Goal: Task Accomplishment & Management: Use online tool/utility

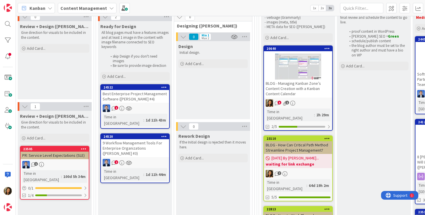
scroll to position [92, 642]
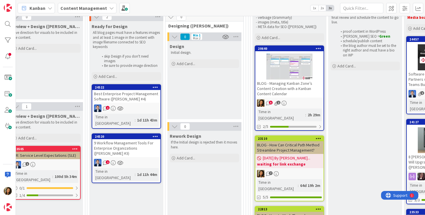
click at [306, 101] on div "5 1" at bounding box center [289, 103] width 68 height 8
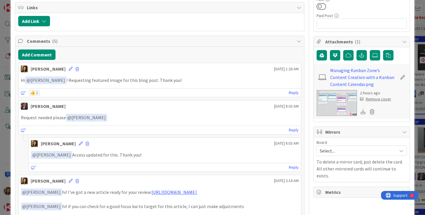
scroll to position [212, 0]
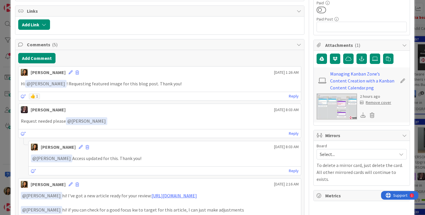
click at [337, 110] on img at bounding box center [336, 106] width 40 height 26
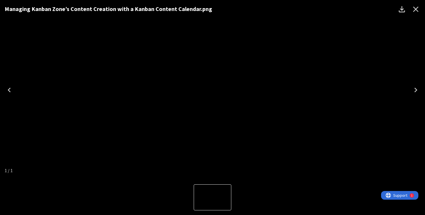
click at [212, 90] on img "1 of 1" at bounding box center [212, 90] width 0 height 0
click at [415, 13] on icon "Close" at bounding box center [415, 9] width 9 height 9
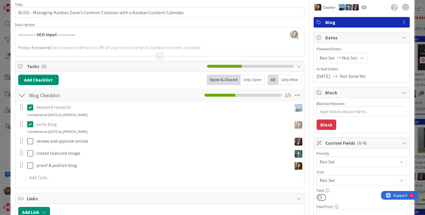
scroll to position [0, 0]
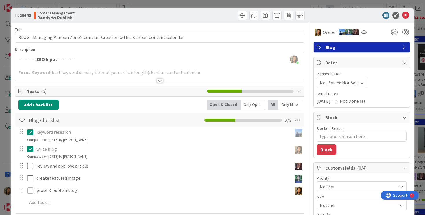
click at [129, 74] on div at bounding box center [159, 73] width 289 height 15
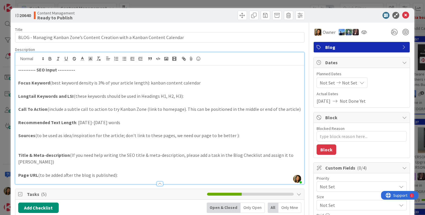
click at [212, 47] on div "Description" at bounding box center [160, 49] width 290 height 5
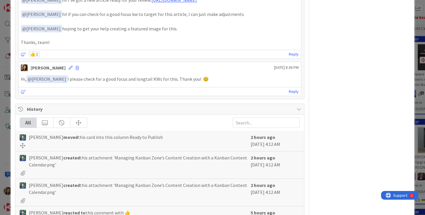
scroll to position [438, 0]
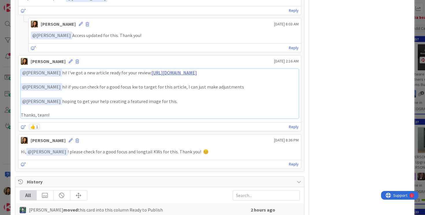
click at [164, 70] on link "[URL][DOMAIN_NAME]" at bounding box center [173, 73] width 45 height 6
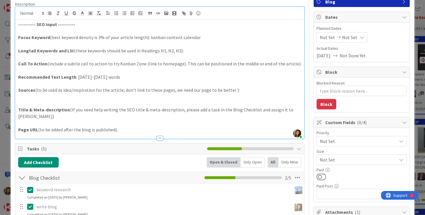
scroll to position [0, 0]
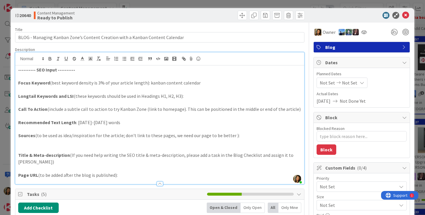
click at [409, 12] on div at bounding box center [358, 15] width 102 height 7
click at [406, 13] on icon at bounding box center [405, 15] width 7 height 7
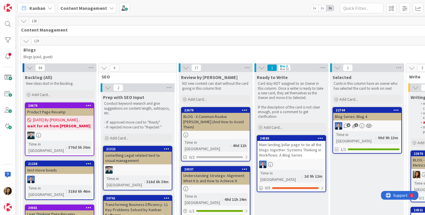
scroll to position [1, 82]
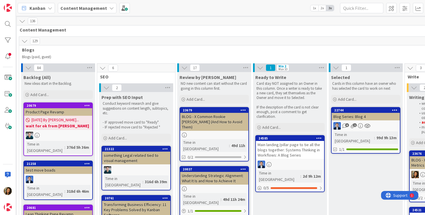
click at [30, 66] on icon at bounding box center [28, 67] width 6 height 6
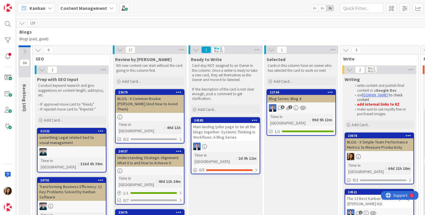
scroll to position [19, 82]
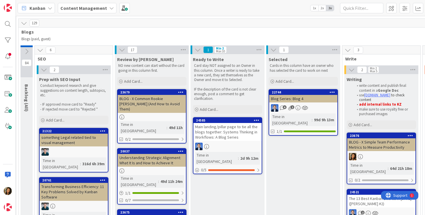
click at [322, 9] on span "2x" at bounding box center [322, 8] width 8 height 6
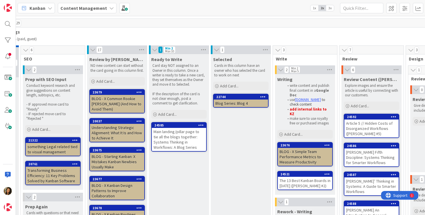
click at [314, 8] on span "1x" at bounding box center [314, 8] width 8 height 6
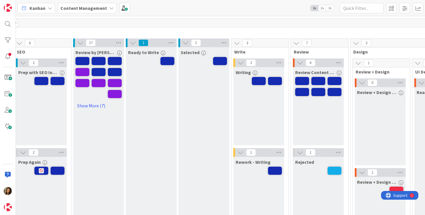
click at [321, 8] on span "2x" at bounding box center [322, 8] width 8 height 6
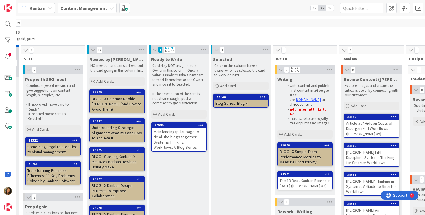
click at [314, 8] on span "1x" at bounding box center [314, 8] width 8 height 6
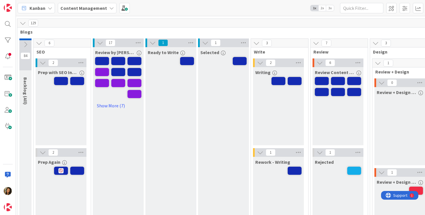
scroll to position [19, 63]
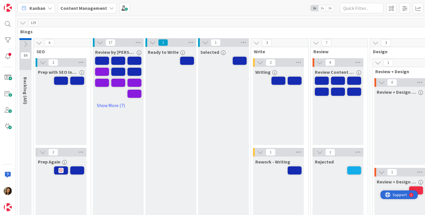
click at [397, 195] on span "Support" at bounding box center [399, 194] width 14 height 7
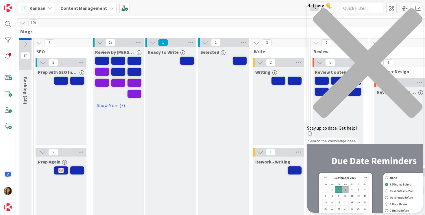
scroll to position [0, 0]
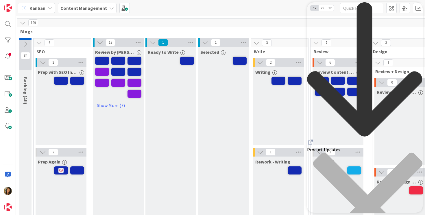
click at [414, 152] on div "close resource center" at bounding box center [365, 210] width 116 height 117
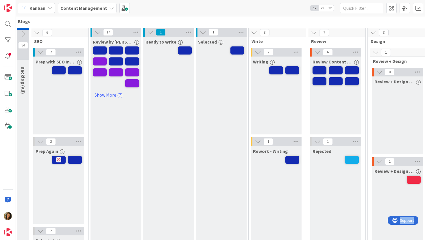
scroll to position [29, 66]
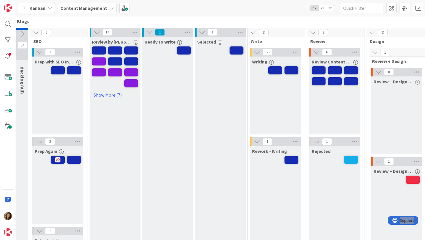
click at [332, 8] on span "3x" at bounding box center [330, 8] width 8 height 6
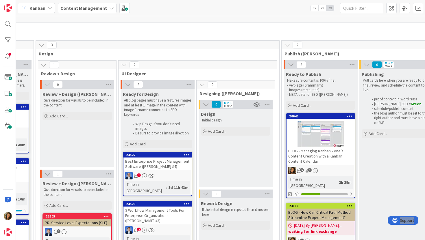
scroll to position [24, 523]
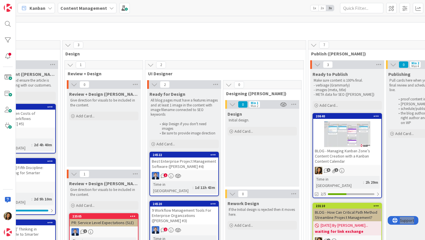
click at [105, 8] on div "Content Management" at bounding box center [87, 8] width 59 height 10
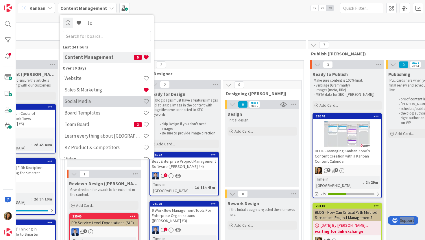
click at [94, 105] on div "Social Media" at bounding box center [107, 101] width 88 height 11
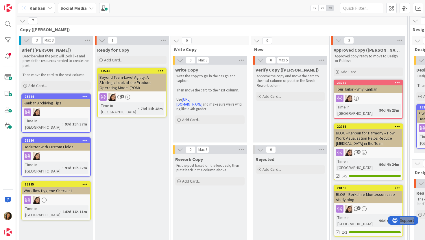
scroll to position [1, 153]
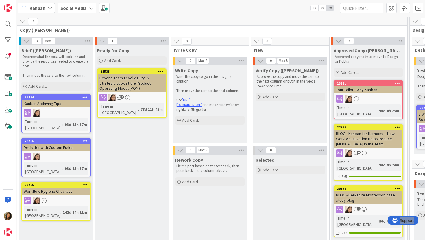
click at [82, 6] on b "Social Media" at bounding box center [73, 8] width 26 height 6
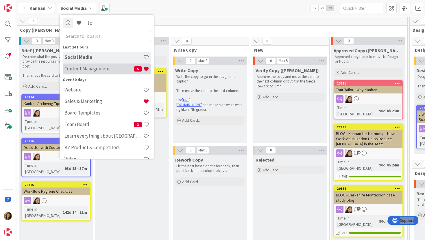
click at [84, 73] on div "Content Management 5" at bounding box center [107, 69] width 88 height 11
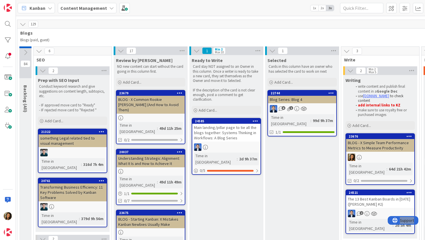
scroll to position [18, 85]
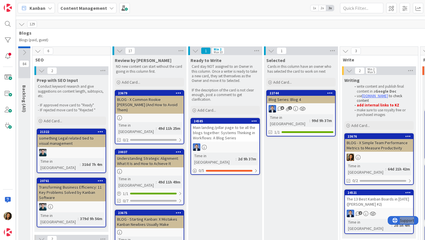
click at [347, 69] on icon at bounding box center [349, 71] width 6 height 6
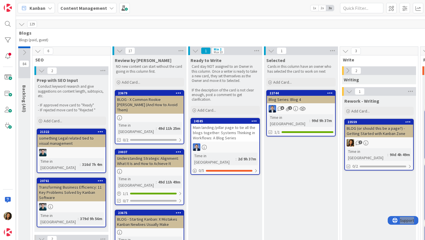
click at [347, 69] on icon at bounding box center [347, 71] width 6 height 6
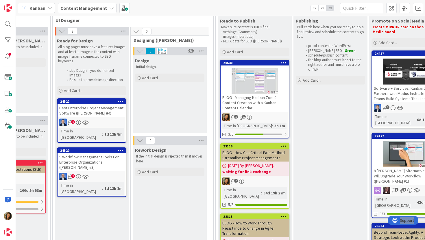
scroll to position [77, 625]
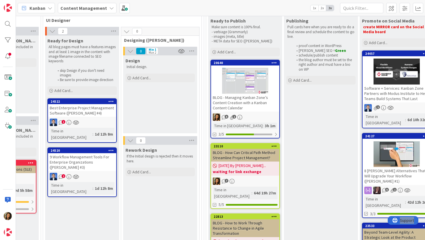
click at [266, 118] on div "5 1" at bounding box center [245, 118] width 68 height 8
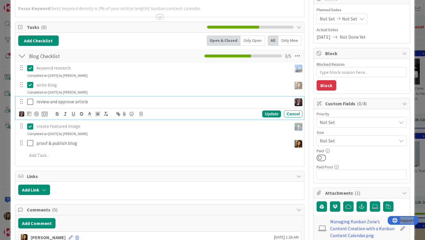
click at [30, 105] on icon at bounding box center [30, 102] width 6 height 7
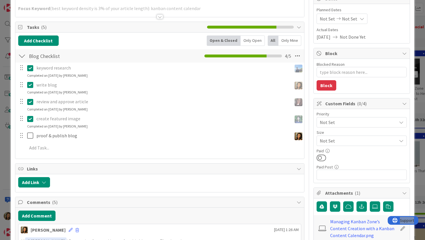
type textarea "x"
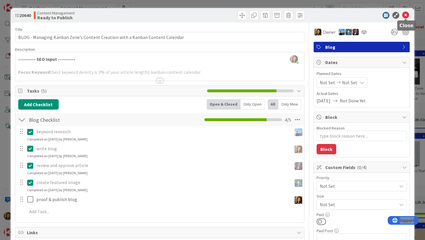
click at [405, 17] on icon at bounding box center [405, 15] width 7 height 7
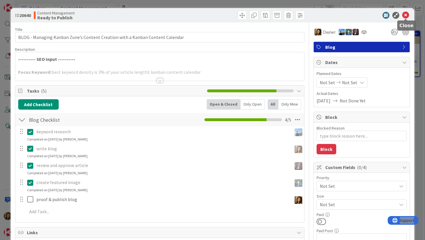
click at [404, 13] on icon at bounding box center [405, 15] width 7 height 7
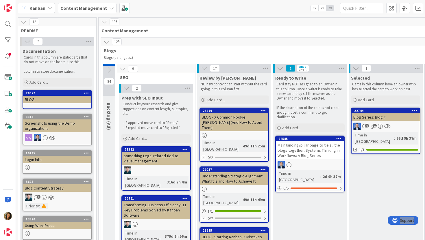
click at [323, 8] on span "2x" at bounding box center [322, 8] width 8 height 6
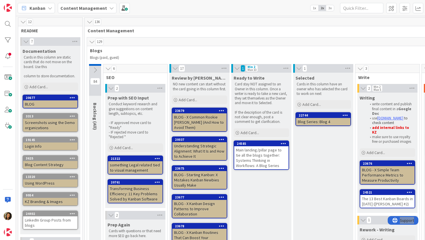
click at [107, 70] on icon at bounding box center [108, 69] width 6 height 6
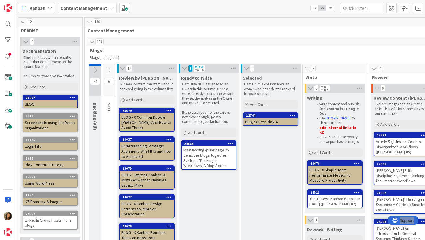
click at [119, 71] on icon at bounding box center [122, 69] width 6 height 6
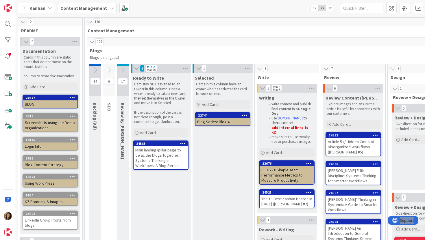
click at [119, 71] on button at bounding box center [123, 70] width 12 height 9
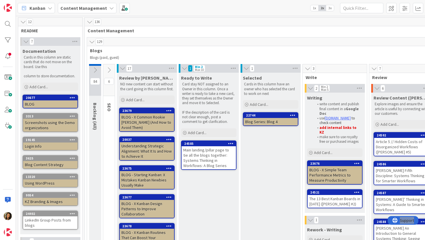
click at [119, 71] on icon at bounding box center [122, 69] width 6 height 6
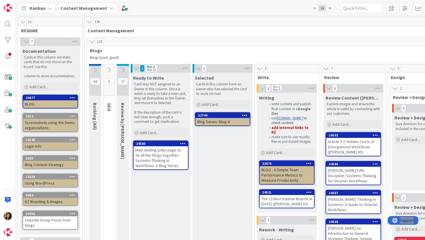
click at [136, 70] on icon at bounding box center [136, 69] width 6 height 6
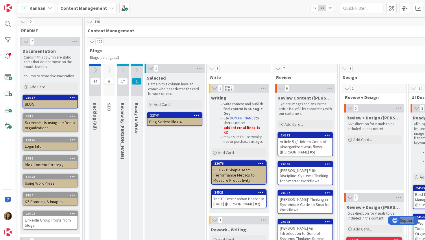
click at [150, 67] on icon at bounding box center [150, 69] width 6 height 6
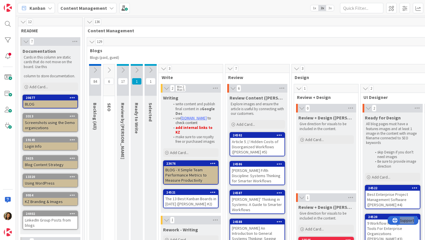
click at [164, 69] on icon at bounding box center [163, 69] width 6 height 6
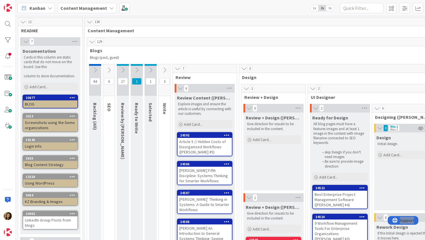
click at [177, 69] on icon at bounding box center [177, 69] width 6 height 6
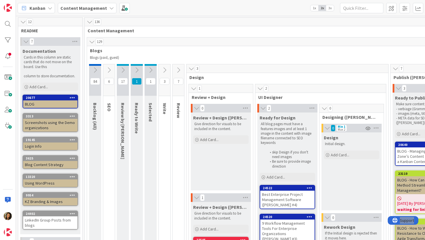
click at [193, 69] on icon at bounding box center [191, 69] width 6 height 6
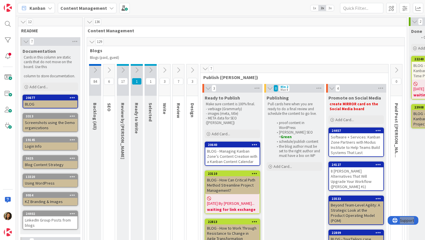
click at [207, 69] on icon at bounding box center [205, 69] width 6 height 6
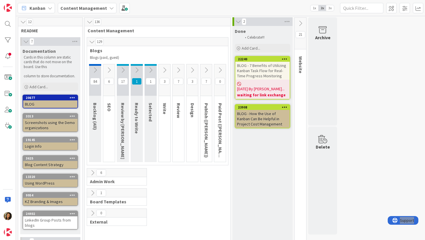
click at [237, 22] on icon at bounding box center [238, 22] width 6 height 6
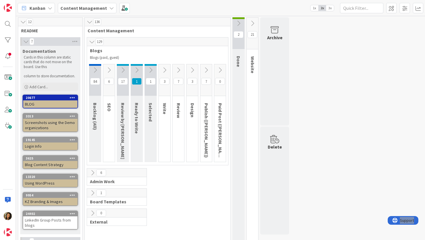
click at [97, 67] on icon at bounding box center [95, 70] width 6 height 6
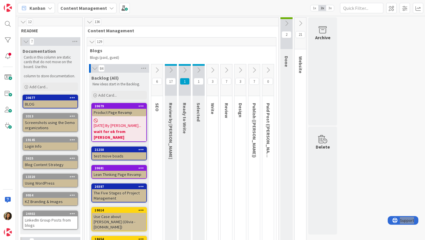
click at [160, 71] on icon at bounding box center [157, 70] width 6 height 6
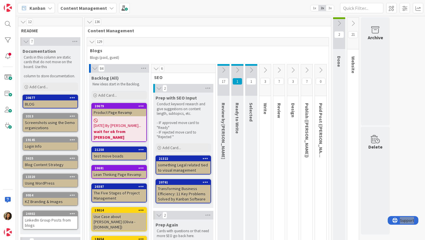
click at [224, 68] on icon at bounding box center [223, 70] width 6 height 6
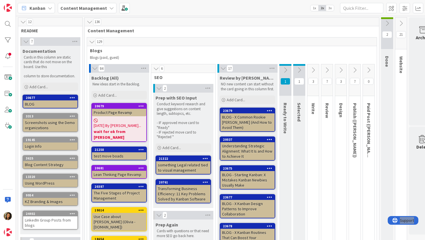
click at [290, 68] on button at bounding box center [285, 70] width 12 height 9
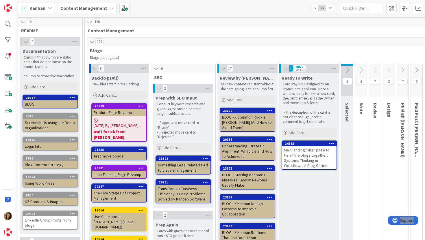
click at [345, 73] on icon at bounding box center [347, 70] width 6 height 6
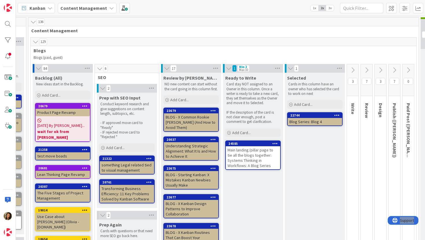
scroll to position [0, 111]
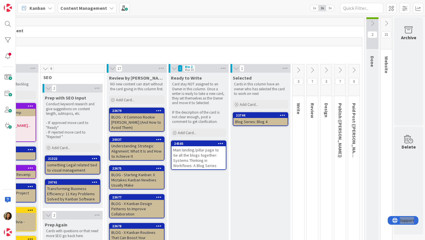
click at [299, 71] on icon at bounding box center [298, 70] width 6 height 6
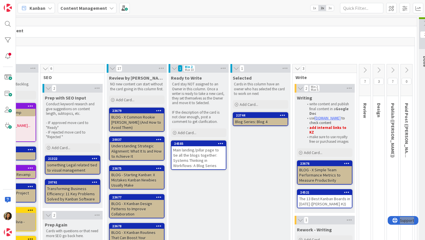
click at [364, 71] on icon at bounding box center [365, 70] width 6 height 6
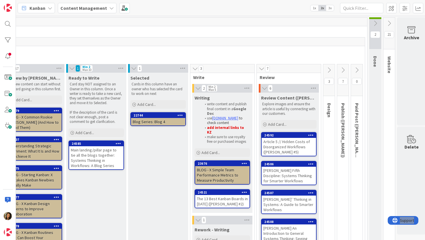
scroll to position [0, 216]
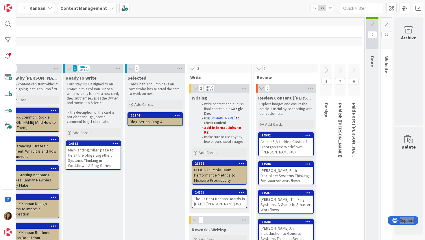
click at [329, 70] on button at bounding box center [326, 70] width 12 height 9
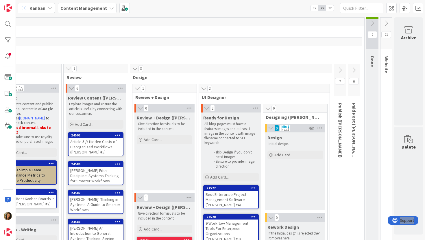
click at [342, 71] on icon at bounding box center [340, 70] width 6 height 6
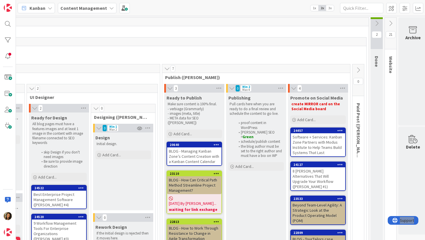
scroll to position [0, 582]
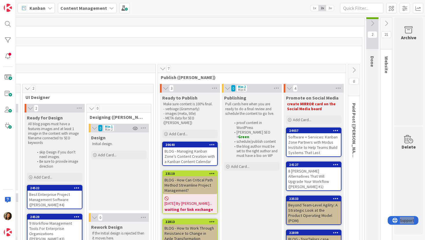
click at [356, 70] on icon at bounding box center [354, 70] width 6 height 6
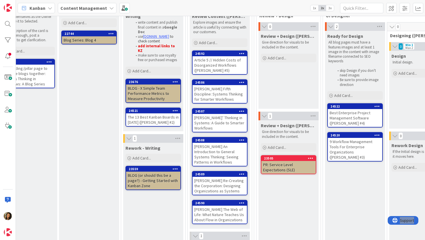
scroll to position [81, 282]
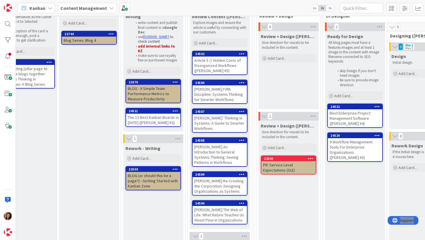
click at [331, 7] on span "3x" at bounding box center [330, 8] width 8 height 6
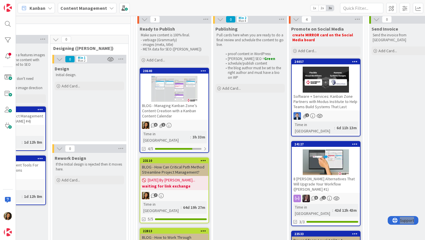
scroll to position [69, 757]
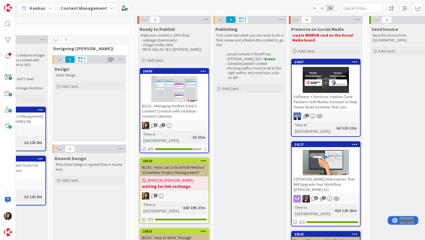
click at [350, 124] on div "Time in [GEOGRAPHIC_DATA] : 6d 11h 13m" at bounding box center [325, 128] width 65 height 13
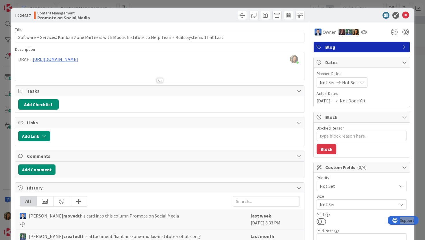
click at [361, 84] on icon at bounding box center [361, 82] width 5 height 5
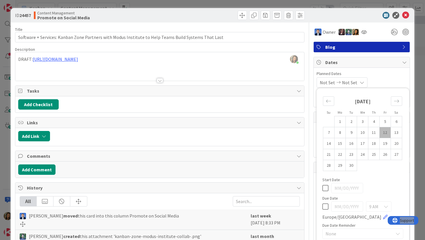
click at [361, 84] on icon at bounding box center [361, 82] width 5 height 5
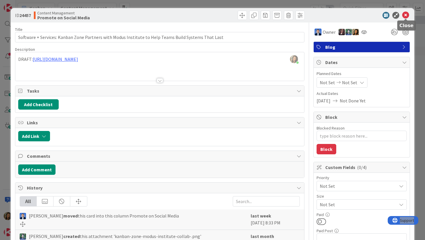
click at [404, 14] on icon at bounding box center [405, 15] width 7 height 7
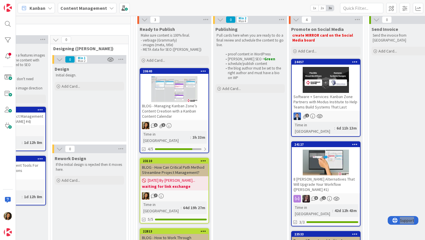
click at [340, 116] on div "1" at bounding box center [326, 117] width 68 height 8
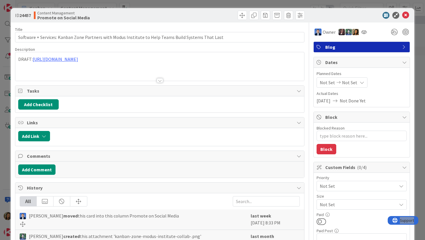
type textarea "x"
click at [360, 83] on icon at bounding box center [361, 82] width 5 height 5
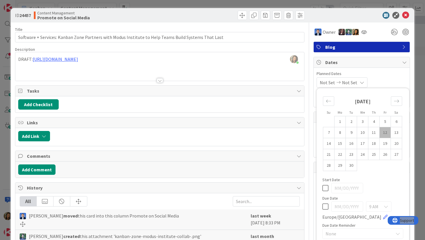
click at [327, 205] on icon at bounding box center [325, 206] width 6 height 7
type input "[DATE]"
type textarea "x"
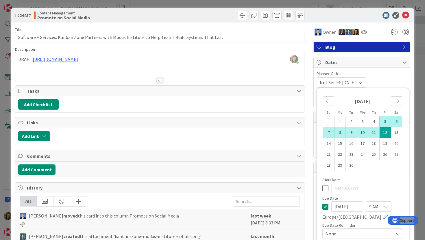
click at [381, 122] on td "5" at bounding box center [384, 121] width 11 height 11
type input "[DATE]"
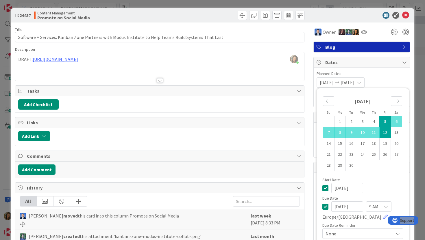
type textarea "x"
click at [381, 122] on td "5" at bounding box center [384, 121] width 11 height 11
type input "[DATE]"
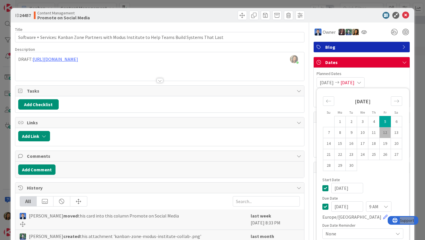
type textarea "x"
click at [325, 188] on icon at bounding box center [325, 188] width 6 height 7
type textarea "x"
click at [325, 186] on icon at bounding box center [325, 188] width 6 height 7
type input "[DATE]"
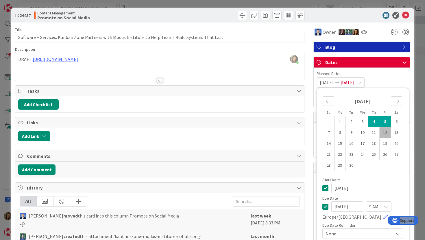
type textarea "x"
click at [385, 121] on td "5" at bounding box center [384, 121] width 11 height 11
type input "[DATE]"
type textarea "x"
click at [372, 122] on td "4" at bounding box center [373, 121] width 11 height 11
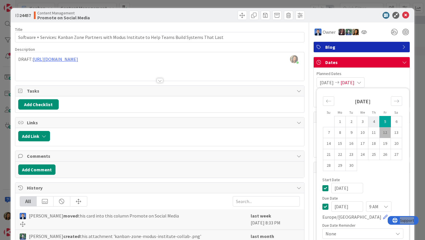
type input "[DATE]"
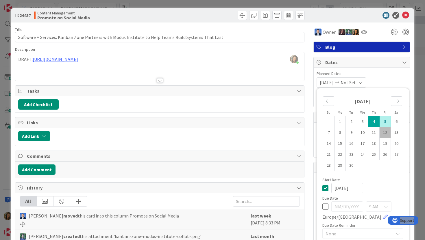
type textarea "x"
click at [383, 120] on td "5" at bounding box center [384, 121] width 11 height 11
type input "[DATE]"
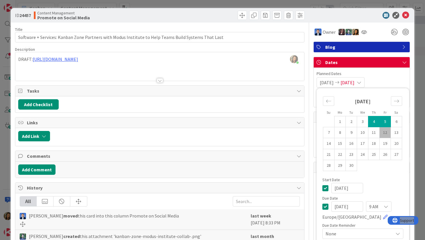
type textarea "x"
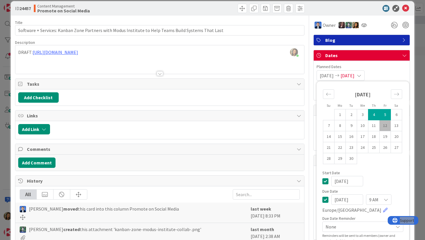
scroll to position [8, 0]
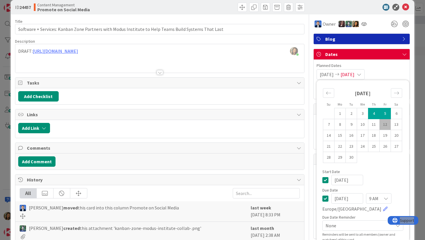
click at [402, 74] on div "[DATE] [DATE] Su Mo Tu We Th Fr Sa [DATE] 1 2 3 4 5 6 7 8 9 10 11 12 13 14 15 1…" at bounding box center [361, 74] width 90 height 10
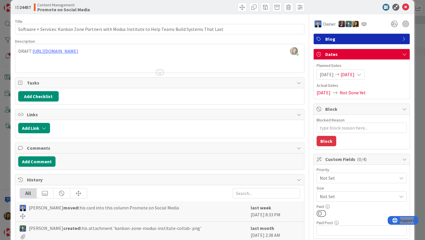
click at [361, 74] on icon at bounding box center [359, 74] width 5 height 5
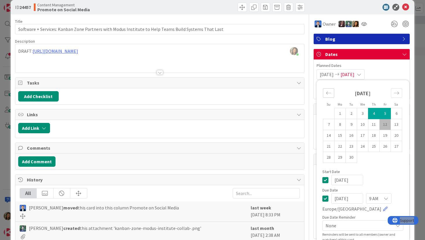
click at [329, 91] on icon "Move backward to switch to the previous month." at bounding box center [328, 92] width 5 height 5
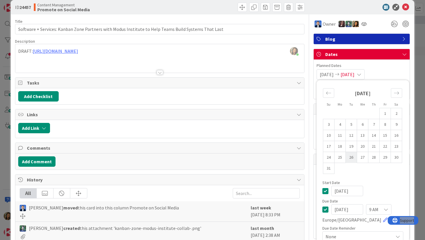
click at [350, 158] on td "26" at bounding box center [351, 157] width 11 height 11
type input "[DATE]"
type textarea "x"
click at [385, 170] on td "Calendar" at bounding box center [384, 168] width 11 height 11
click at [405, 67] on span "Planned Dates" at bounding box center [361, 66] width 90 height 6
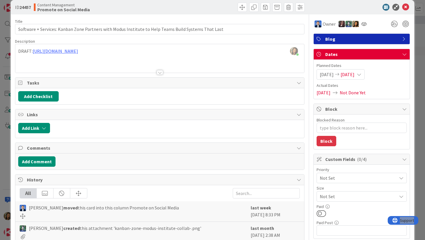
click at [361, 77] on icon at bounding box center [359, 74] width 5 height 5
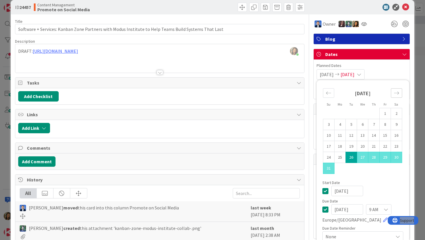
click at [398, 95] on icon "Move forward to switch to the next month." at bounding box center [396, 92] width 5 height 5
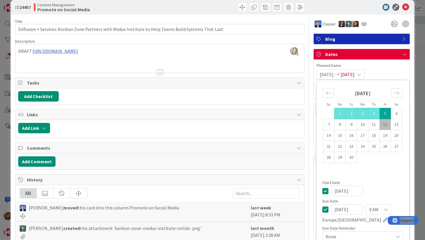
click at [385, 126] on td "12" at bounding box center [384, 124] width 11 height 11
type input "[DATE]"
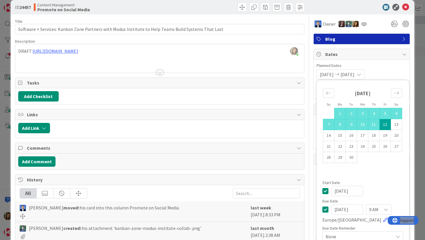
click at [390, 64] on span "Planned Dates" at bounding box center [361, 66] width 90 height 6
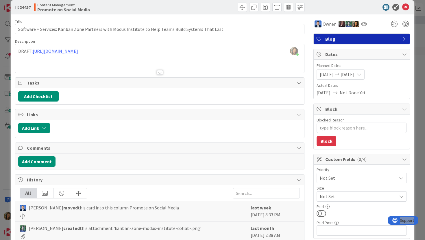
type textarea "x"
click at [383, 86] on span "Actual Dates" at bounding box center [361, 86] width 90 height 6
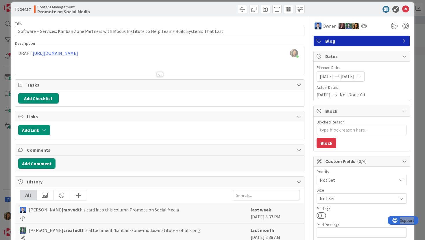
scroll to position [5, 0]
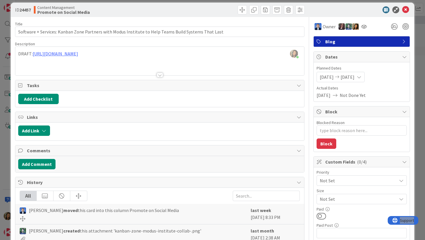
click at [361, 77] on icon at bounding box center [359, 77] width 5 height 5
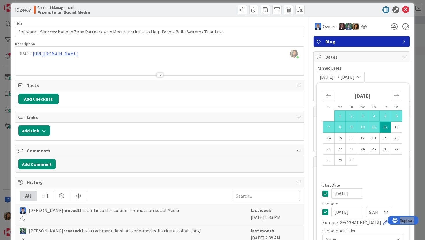
click at [394, 71] on div "Planned Dates [DATE] [DATE] Su Mo Tu We Th Fr Sa [DATE] 1 2 3 4 5 6 7 8 9 10 11…" at bounding box center [361, 73] width 90 height 17
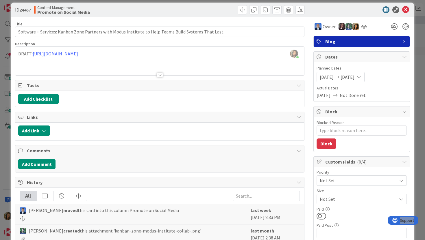
click at [403, 112] on icon at bounding box center [404, 112] width 5 height 5
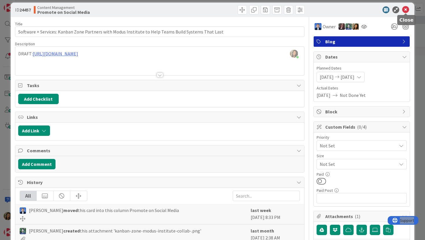
click at [405, 12] on icon at bounding box center [405, 9] width 7 height 7
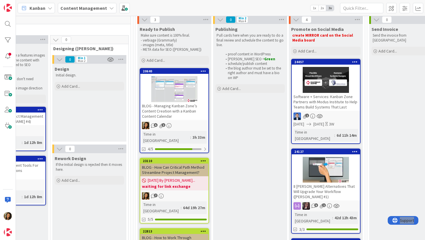
scroll to position [71, 757]
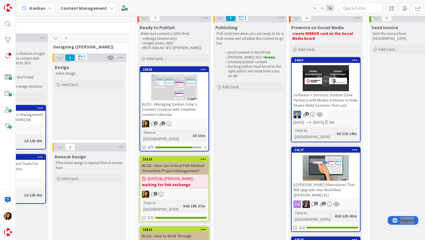
click at [199, 123] on div "5 1" at bounding box center [174, 124] width 68 height 8
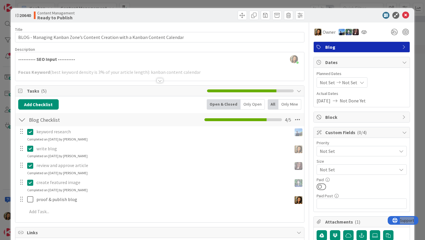
click at [331, 81] on span "Not Set" at bounding box center [327, 82] width 15 height 7
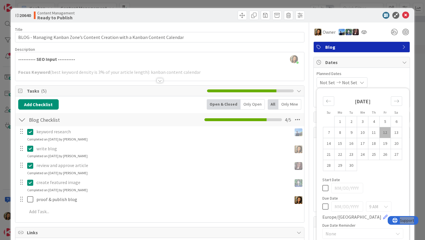
click at [327, 205] on icon at bounding box center [325, 206] width 6 height 7
type input "[DATE]"
click at [401, 75] on span "Planned Dates" at bounding box center [361, 74] width 90 height 6
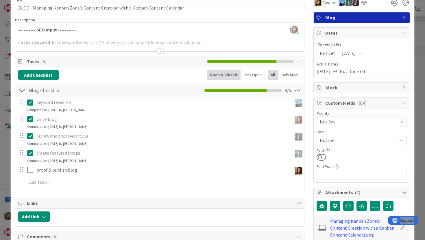
scroll to position [30, 0]
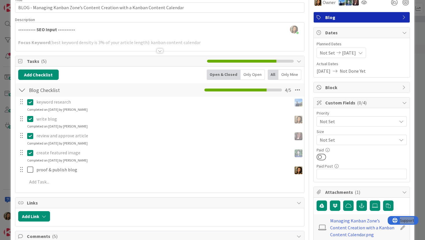
click at [406, 101] on icon at bounding box center [404, 103] width 5 height 5
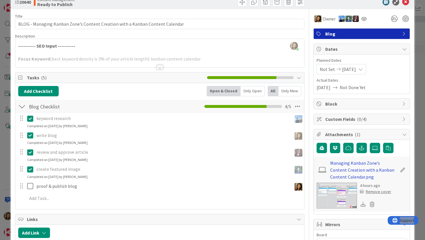
scroll to position [13, 0]
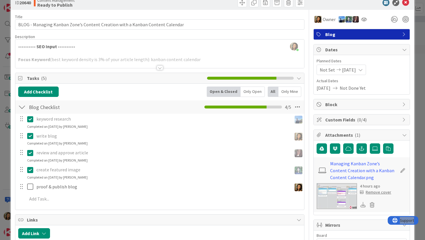
click at [158, 67] on div at bounding box center [160, 68] width 6 height 5
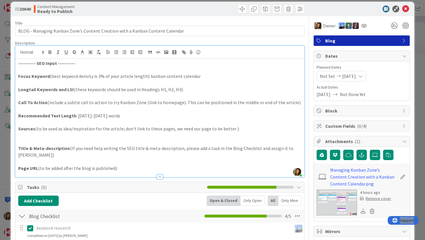
scroll to position [13, 0]
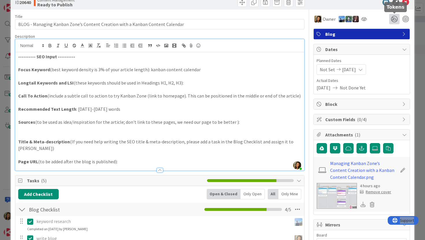
click at [394, 19] on icon at bounding box center [394, 19] width 10 height 10
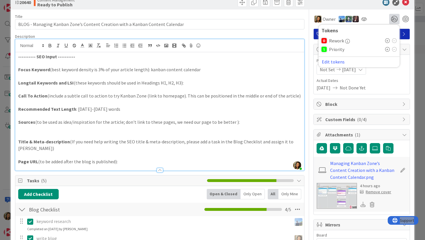
click at [379, 19] on div "Owner Tokens Rework Priority Edit tokens" at bounding box center [361, 19] width 97 height 10
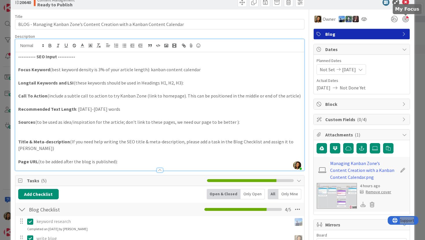
click at [406, 19] on div at bounding box center [405, 19] width 6 height 6
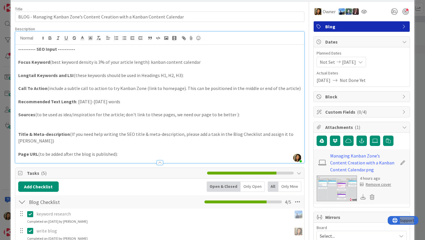
scroll to position [0, 0]
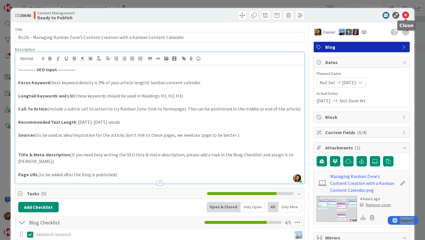
click at [406, 17] on icon at bounding box center [405, 15] width 7 height 7
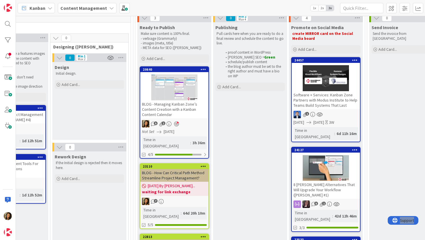
click at [204, 68] on icon at bounding box center [203, 69] width 5 height 4
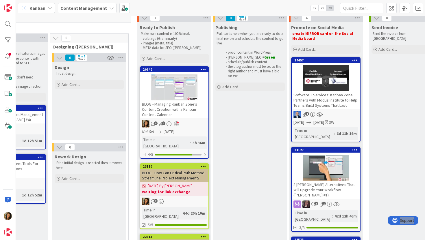
click at [170, 124] on icon at bounding box center [168, 124] width 5 height 5
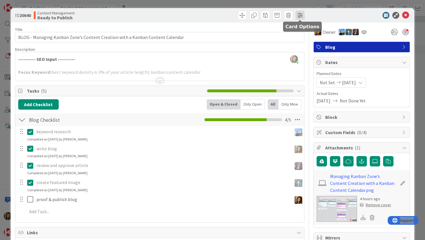
click at [297, 15] on span at bounding box center [299, 15] width 9 height 9
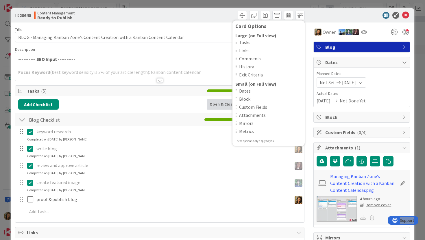
click at [326, 10] on div "ID 20640 Content Management Ready to Publish Card Options Large (on Full view) …" at bounding box center [213, 15] width 404 height 14
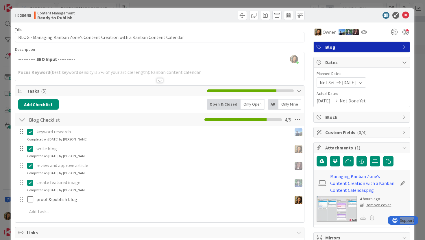
scroll to position [3, 0]
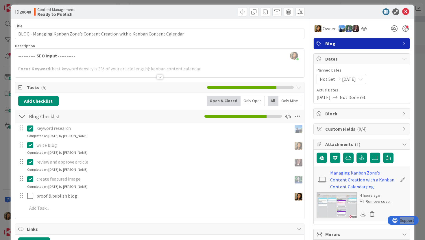
click at [402, 41] on icon at bounding box center [404, 43] width 5 height 5
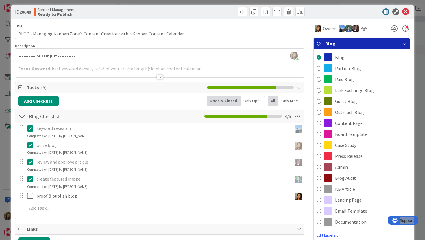
click at [402, 41] on icon at bounding box center [404, 43] width 5 height 5
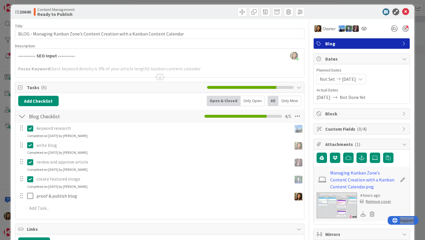
click at [403, 59] on icon at bounding box center [404, 59] width 5 height 5
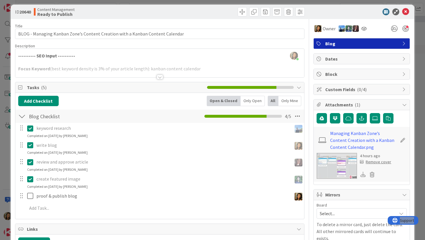
click at [403, 59] on icon at bounding box center [404, 59] width 5 height 5
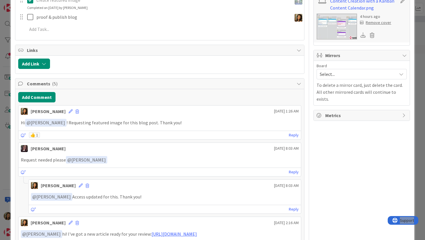
scroll to position [200, 0]
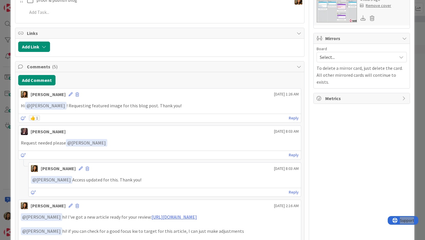
click at [405, 96] on icon at bounding box center [404, 98] width 5 height 5
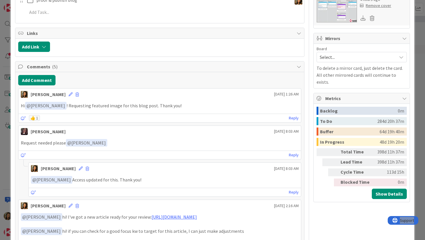
click at [405, 96] on icon at bounding box center [404, 98] width 5 height 5
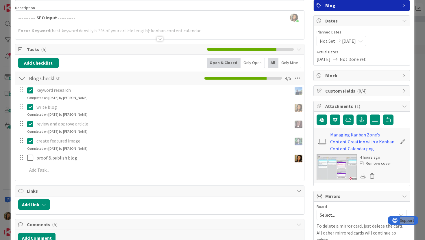
scroll to position [0, 0]
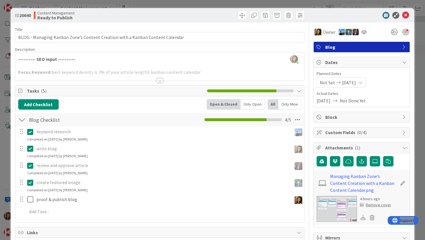
click at [159, 79] on div at bounding box center [160, 80] width 6 height 5
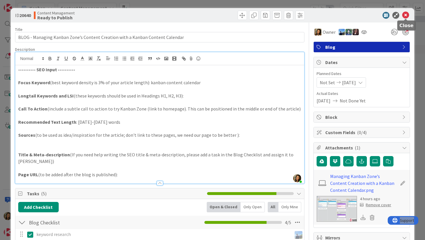
click at [407, 17] on icon at bounding box center [405, 15] width 7 height 7
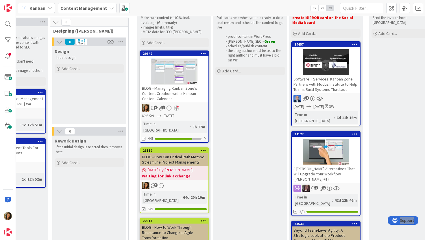
click at [334, 153] on div at bounding box center [326, 152] width 68 height 26
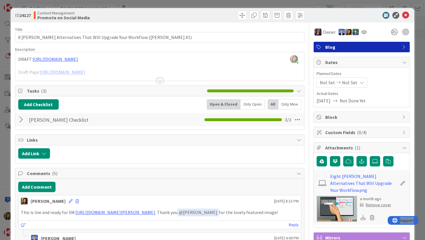
click at [159, 81] on div at bounding box center [160, 80] width 6 height 5
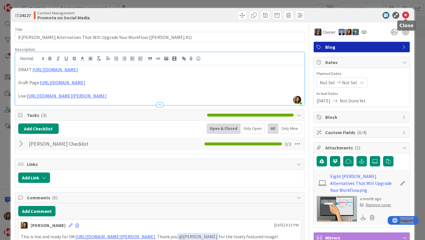
click at [405, 16] on icon at bounding box center [405, 15] width 7 height 7
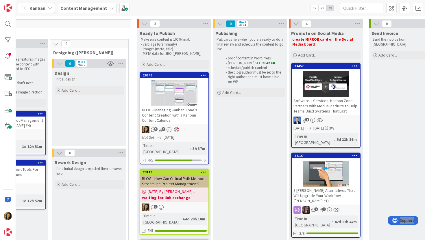
scroll to position [65, 757]
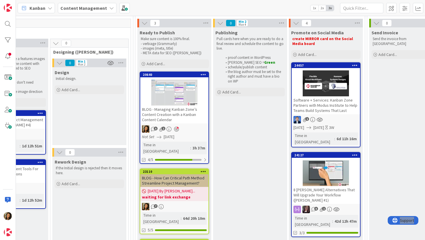
click at [354, 153] on icon at bounding box center [354, 155] width 5 height 4
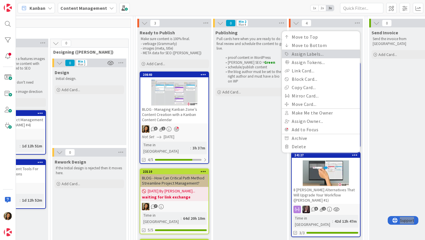
click at [323, 50] on link "Assign Labels..." at bounding box center [321, 54] width 78 height 8
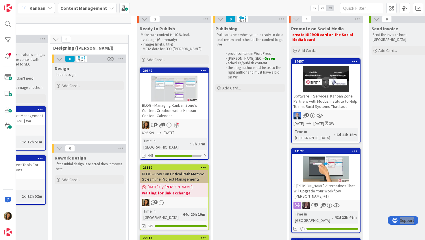
scroll to position [77, 757]
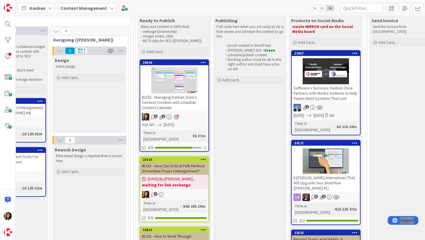
click at [197, 117] on div "5 1" at bounding box center [174, 117] width 68 height 8
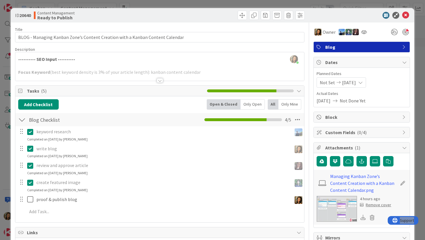
click at [406, 119] on icon at bounding box center [404, 117] width 5 height 5
type textarea "x"
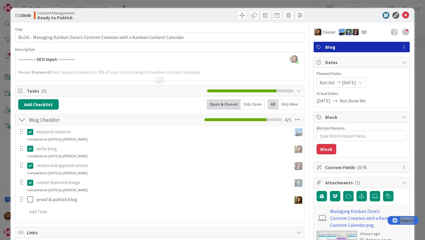
click at [406, 119] on icon at bounding box center [404, 117] width 5 height 5
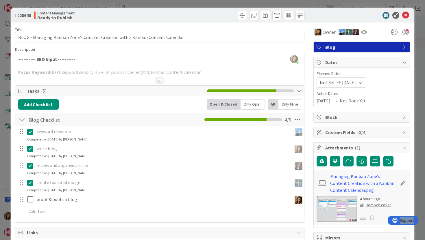
click at [406, 132] on icon at bounding box center [404, 132] width 5 height 5
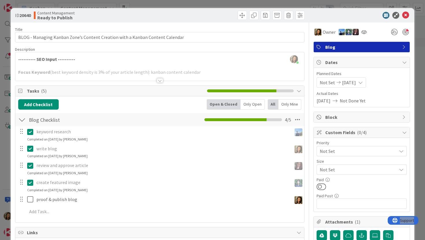
click at [406, 132] on icon at bounding box center [404, 132] width 5 height 5
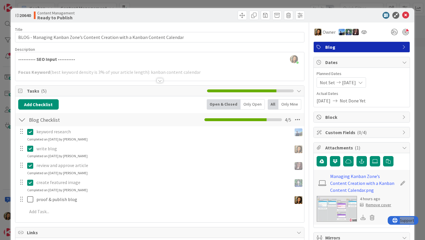
click at [159, 79] on div at bounding box center [160, 80] width 6 height 5
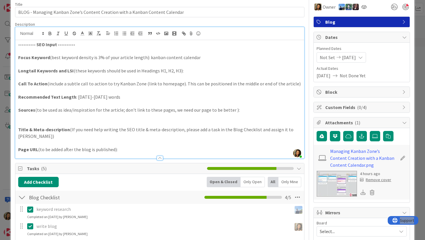
scroll to position [25, 0]
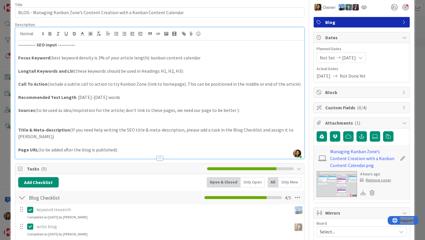
click at [98, 140] on p at bounding box center [159, 143] width 283 height 7
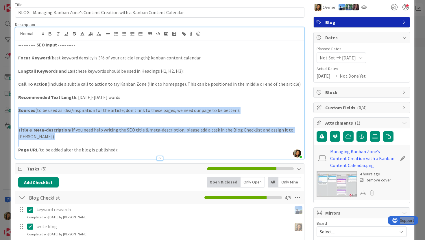
click at [19, 110] on strong "Sources" at bounding box center [26, 111] width 17 height 6
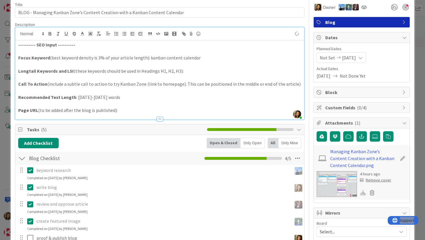
click at [18, 90] on p at bounding box center [159, 91] width 283 height 7
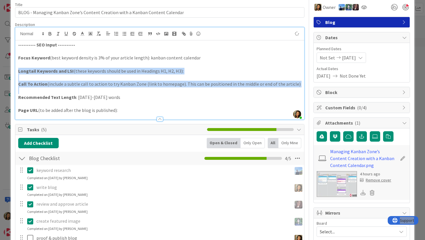
click at [18, 71] on strong "Longtail Keywords and LSI" at bounding box center [45, 71] width 55 height 6
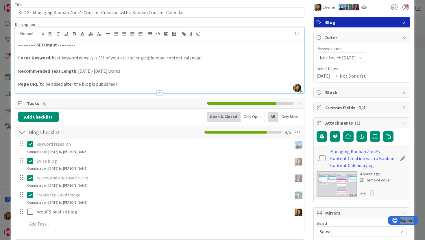
click at [58, 69] on strong "Recommended Text Length" at bounding box center [47, 71] width 58 height 6
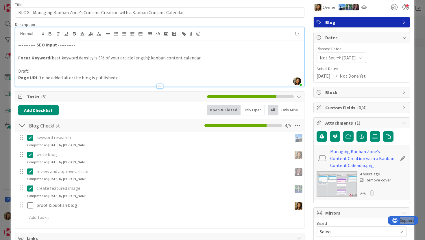
scroll to position [27, 0]
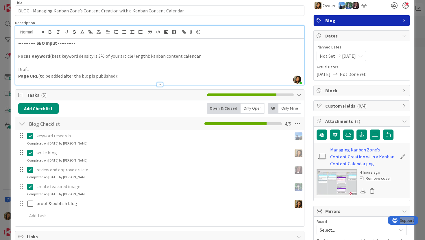
click at [17, 70] on div "---------- SEO Input ---------- Focus Keyword (best keyword density is 3% of yo…" at bounding box center [159, 62] width 289 height 46
click at [59, 44] on strong "---------- SEO Input ----------" at bounding box center [46, 43] width 57 height 6
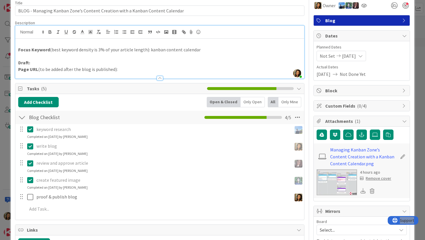
click at [17, 50] on div "Focus Keyword (best keyword density is 3% of your article length): kanban conte…" at bounding box center [159, 59] width 289 height 40
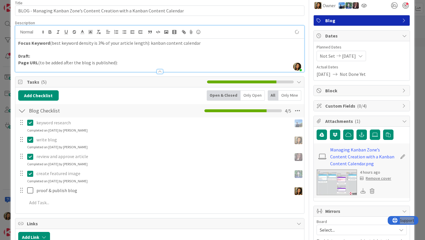
scroll to position [28, 0]
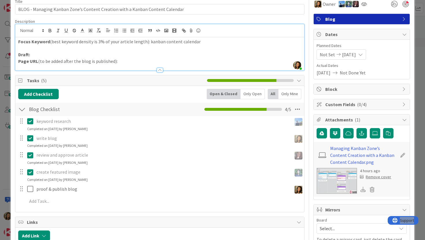
click at [42, 56] on p "Draft:" at bounding box center [159, 54] width 283 height 7
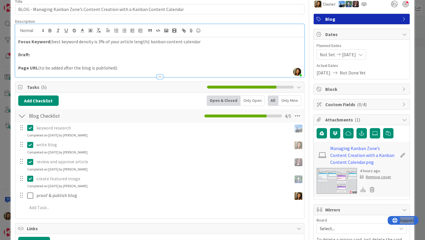
scroll to position [0, 0]
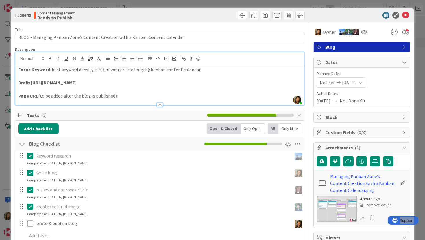
click at [31, 82] on strong "Draft: [URL][DOMAIN_NAME]" at bounding box center [47, 83] width 58 height 6
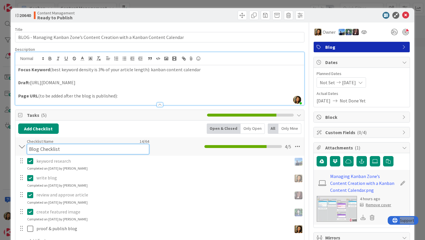
click at [125, 148] on input "Blog Checklist" at bounding box center [88, 149] width 122 height 10
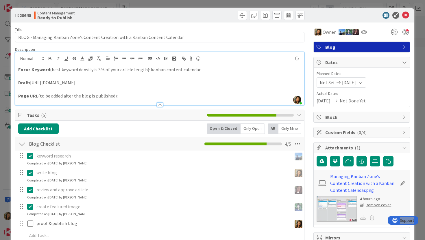
click at [146, 132] on div "Add Checklist Open & Closed Only Open All Only Mine" at bounding box center [159, 129] width 283 height 10
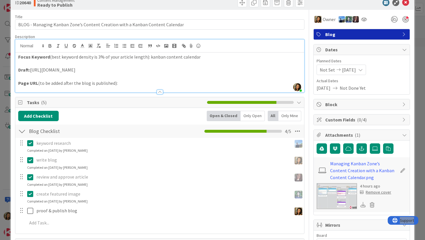
scroll to position [12, 0]
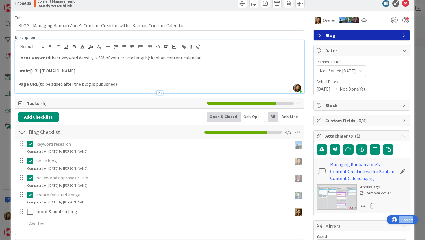
click at [391, 205] on div "Support" at bounding box center [402, 220] width 31 height 9
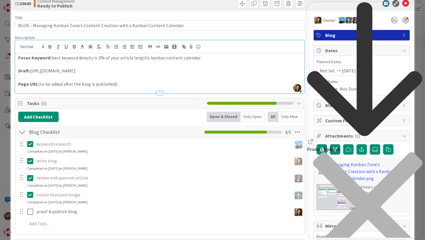
scroll to position [0, 0]
click at [410, 152] on div "close resource center" at bounding box center [365, 210] width 116 height 117
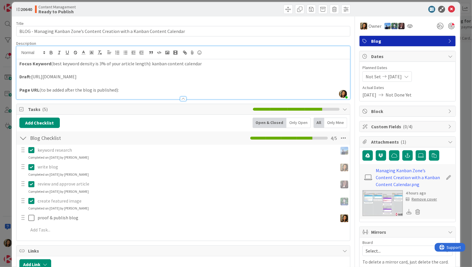
scroll to position [7, 0]
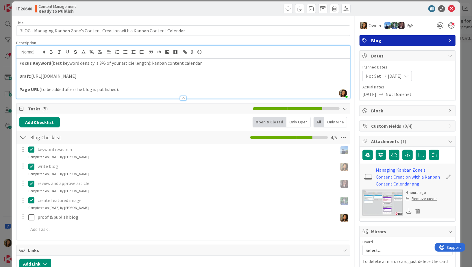
click at [425, 13] on div "ID 20640 Content Management Ready to Publish" at bounding box center [236, 8] width 448 height 14
click at [425, 8] on icon at bounding box center [451, 8] width 7 height 7
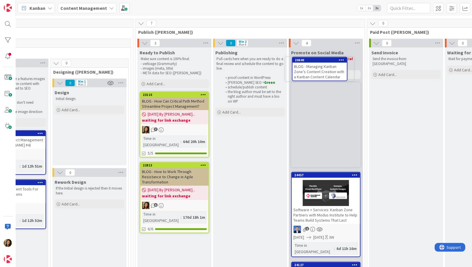
scroll to position [41, 757]
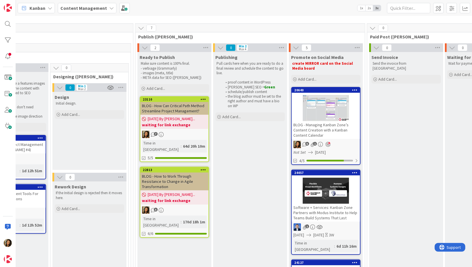
click at [349, 144] on div "5 1" at bounding box center [326, 145] width 68 height 8
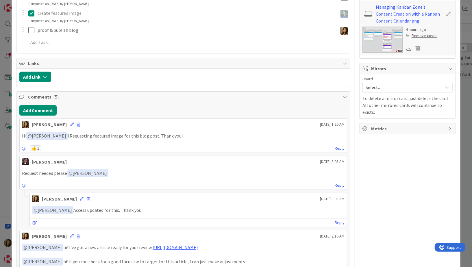
scroll to position [172, 0]
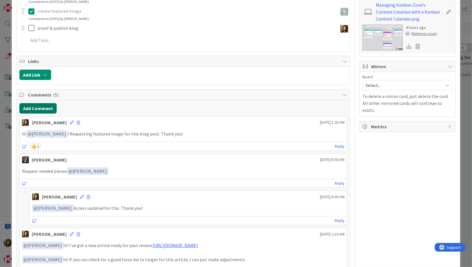
click at [39, 103] on button "Add Comment" at bounding box center [37, 108] width 37 height 10
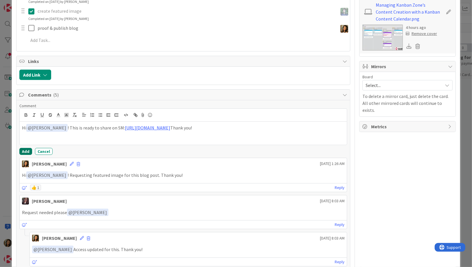
click at [27, 148] on button "Add" at bounding box center [25, 151] width 13 height 7
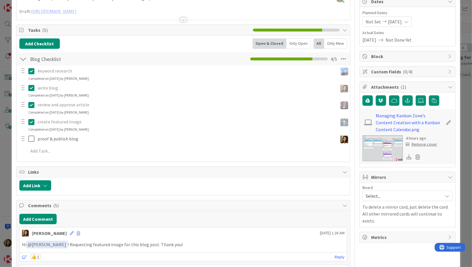
scroll to position [0, 0]
